Goal: Subscribe to service/newsletter

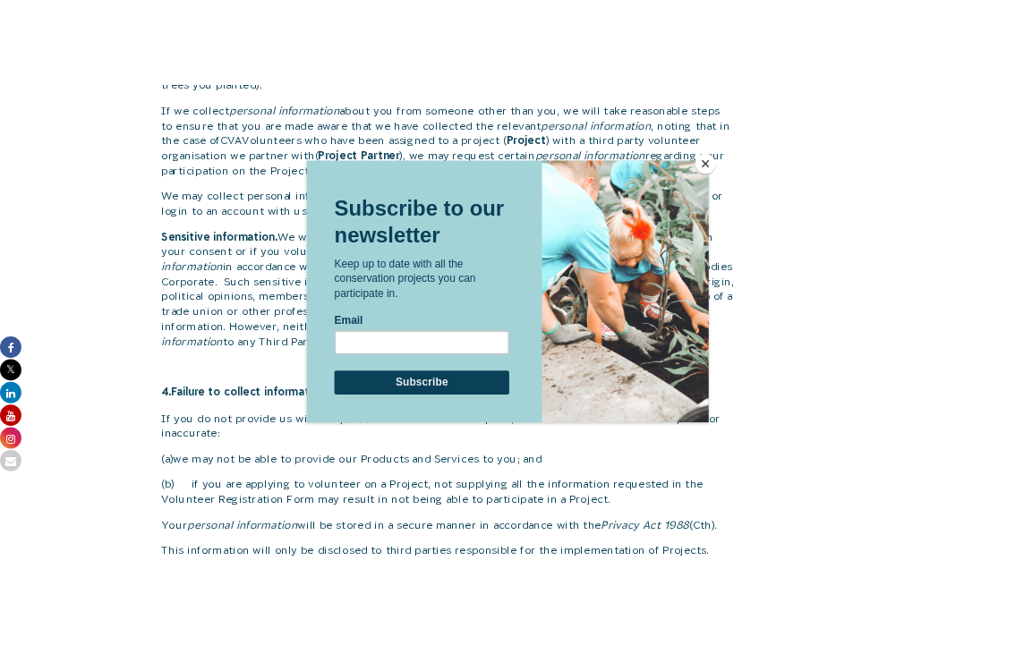
scroll to position [1893, 0]
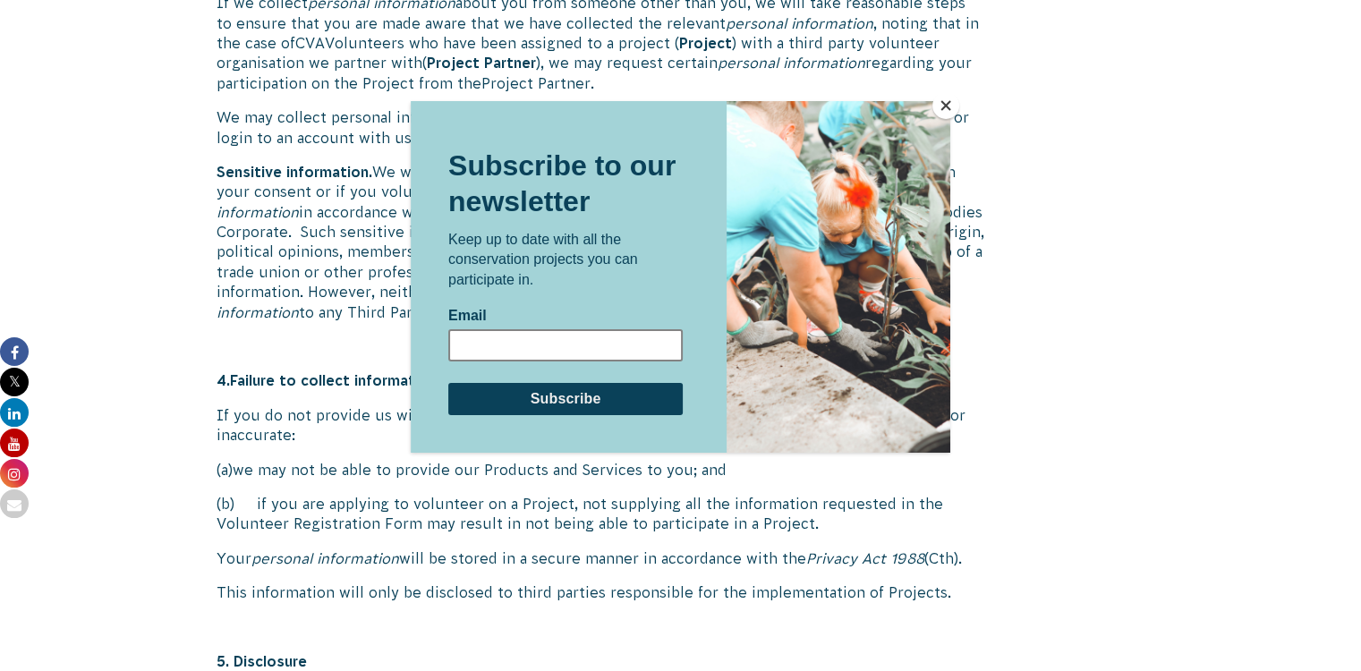
click at [496, 343] on input "Email" at bounding box center [565, 344] width 234 height 32
type input "[EMAIL_ADDRESS][DOMAIN_NAME]"
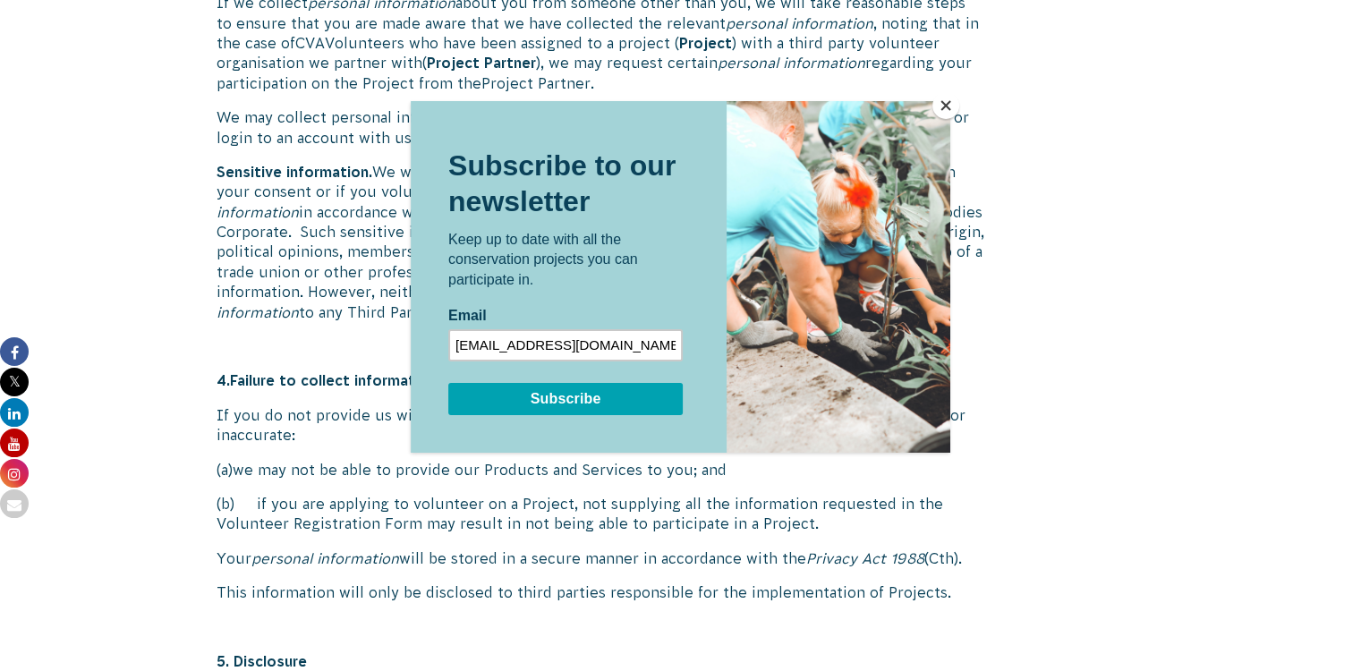
click at [535, 389] on input "Subscribe" at bounding box center [565, 398] width 234 height 32
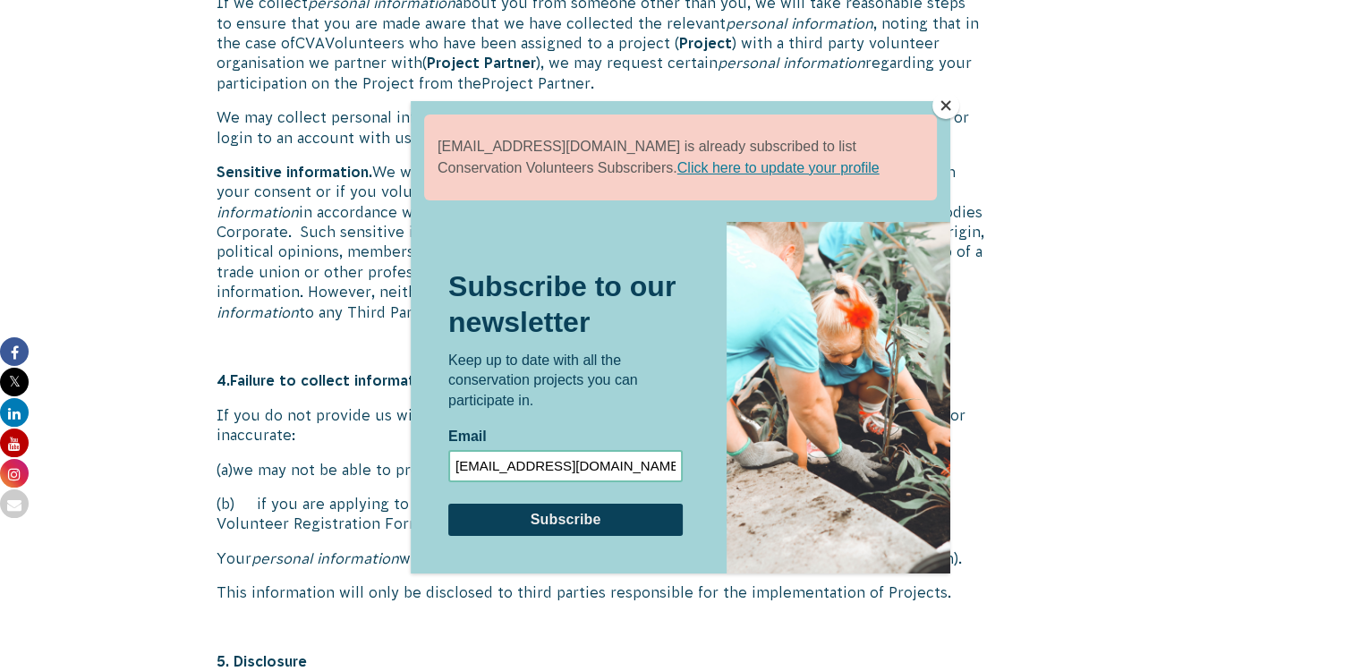
click at [677, 167] on link "Click here to update your profile" at bounding box center [778, 167] width 202 height 21
click at [693, 167] on iframe at bounding box center [681, 337] width 540 height 472
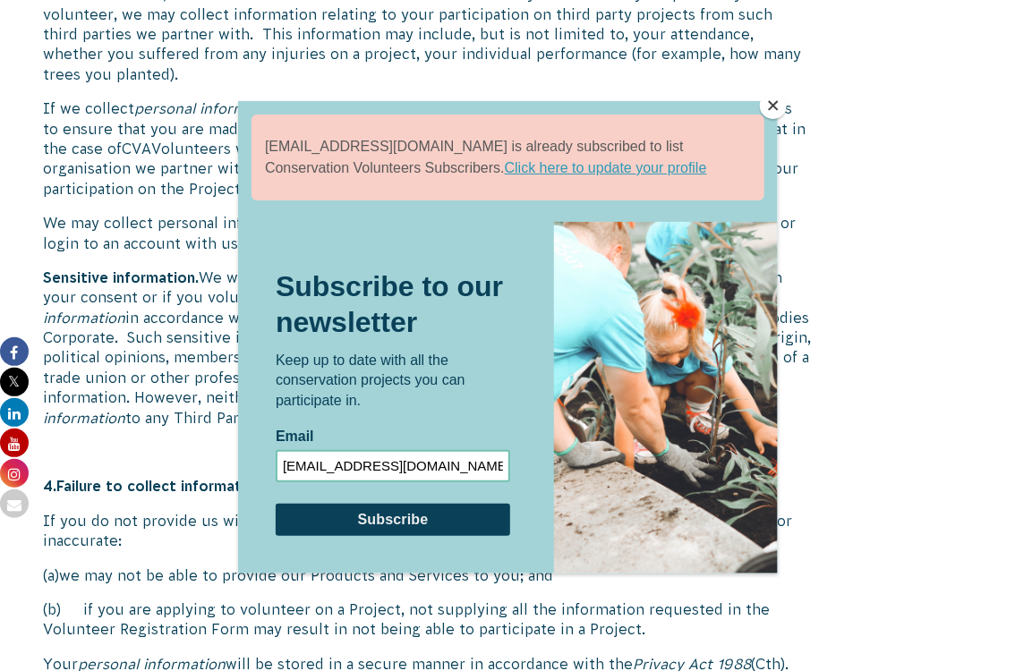
click at [776, 104] on button "Close" at bounding box center [773, 105] width 27 height 27
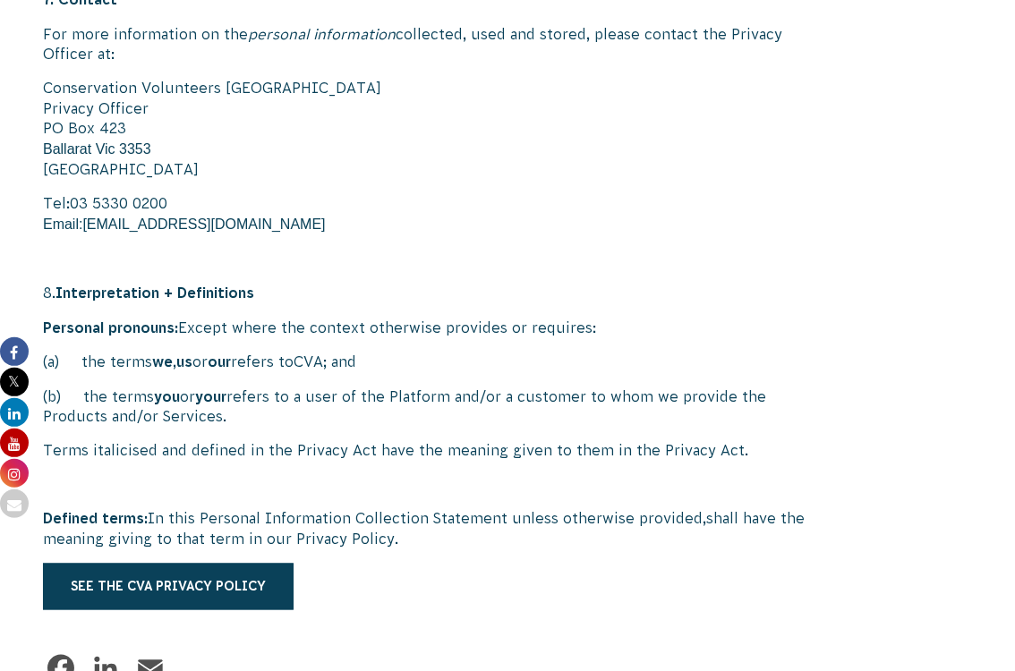
scroll to position [3414, 0]
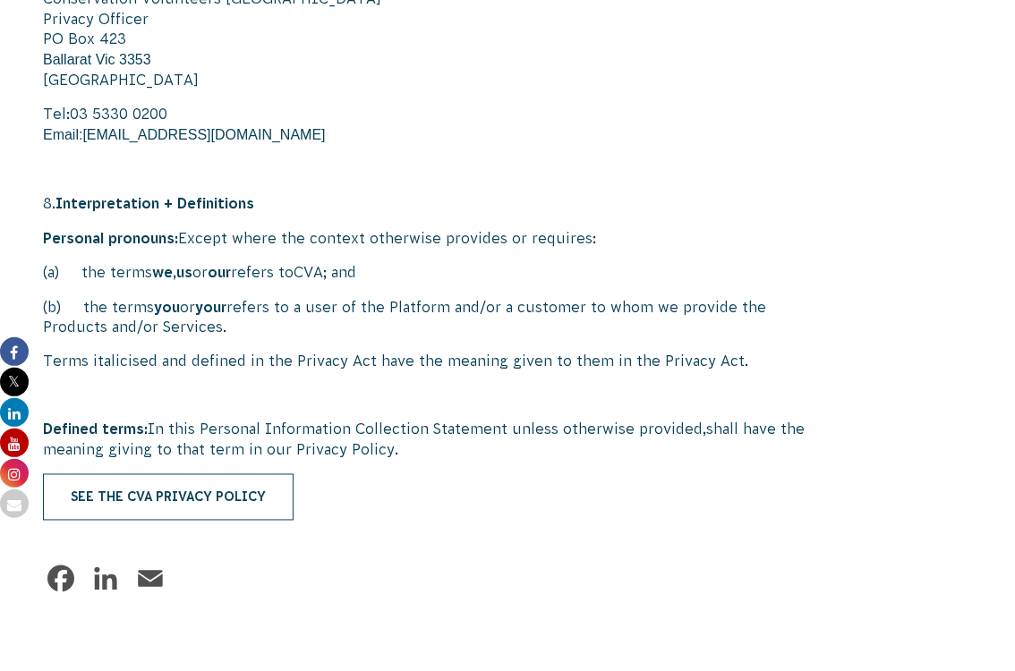
click at [155, 474] on link "See the CVA Privacy Policy" at bounding box center [168, 497] width 251 height 47
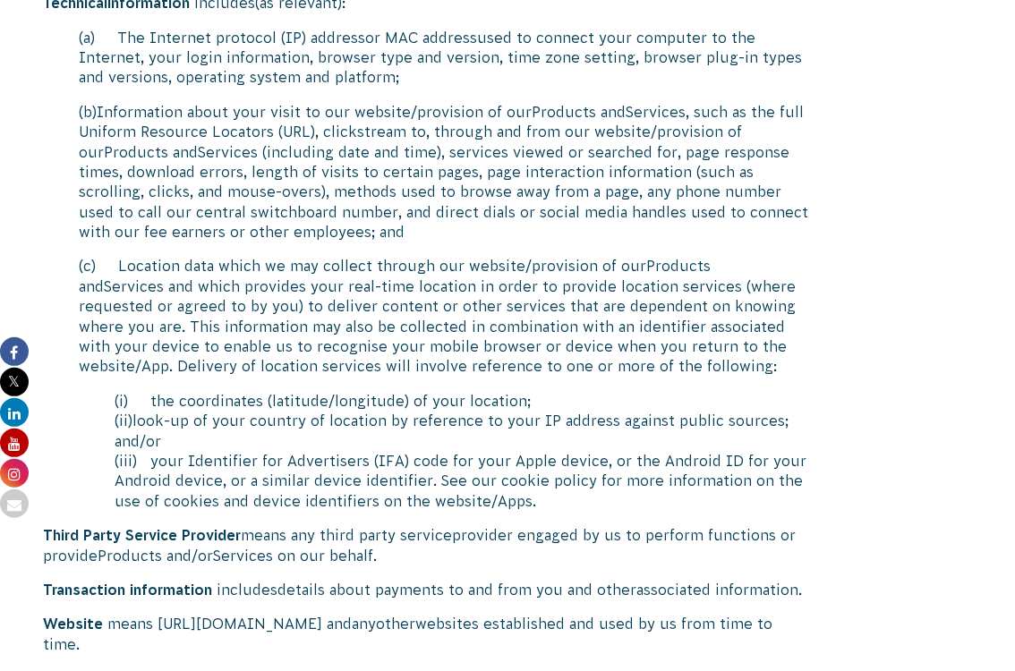
scroll to position [10380, 0]
